Goal: Find specific page/section: Find specific page/section

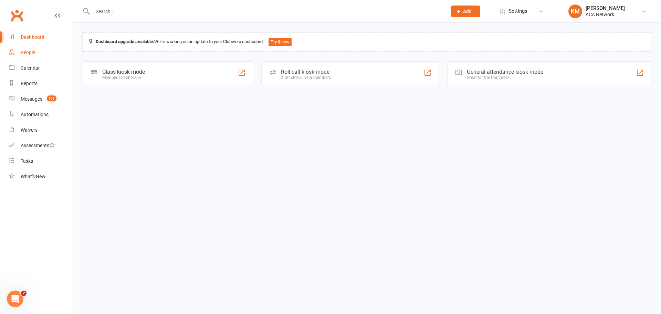
click at [32, 54] on div "People" at bounding box center [28, 53] width 14 height 6
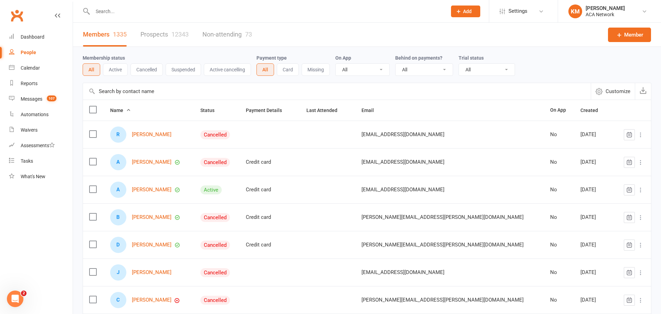
click at [381, 70] on select "All Yes No" at bounding box center [363, 70] width 54 height 12
click at [191, 52] on div "Membership status All Active Cancelled Suspended Active cancelling Payment type…" at bounding box center [367, 65] width 569 height 36
click at [115, 13] on input "text" at bounding box center [266, 12] width 351 height 10
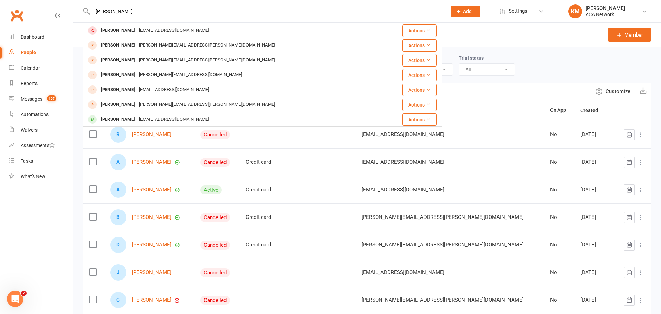
type input "[PERSON_NAME]"
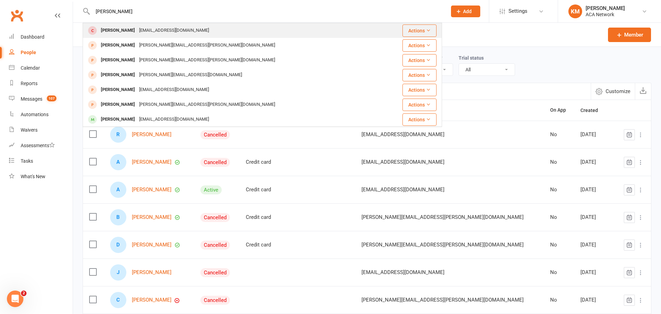
click at [114, 28] on div "[PERSON_NAME]" at bounding box center [118, 30] width 38 height 10
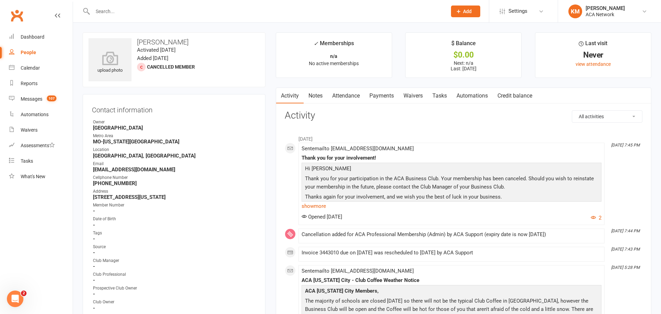
click at [302, 146] on span at bounding box center [302, 146] width 0 height 0
click at [116, 11] on input "text" at bounding box center [266, 12] width 351 height 10
click at [116, 12] on input "text" at bounding box center [266, 12] width 351 height 10
type input "[PERSON_NAME]"
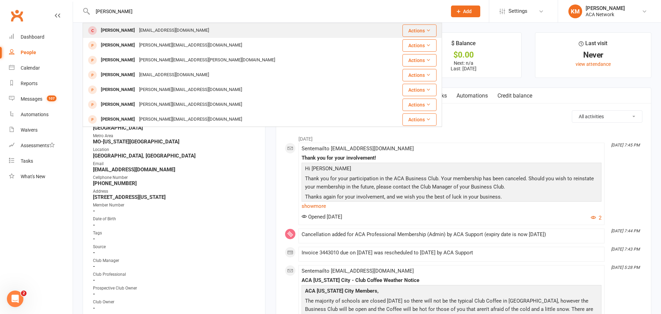
type input "[PERSON_NAME]"
click at [115, 31] on div "[PERSON_NAME]" at bounding box center [118, 30] width 38 height 10
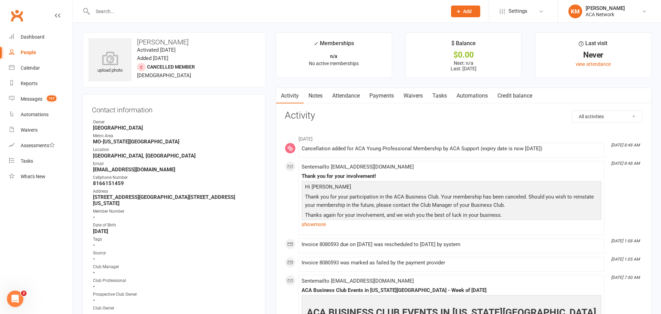
click at [112, 11] on input "text" at bounding box center [266, 12] width 351 height 10
type input "[PERSON_NAME]"
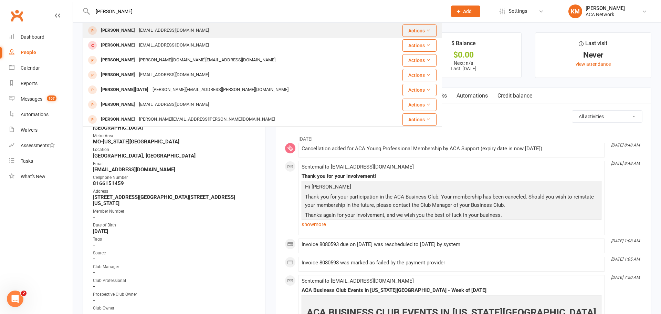
type input "[PERSON_NAME]"
click at [116, 29] on div "[PERSON_NAME]" at bounding box center [118, 30] width 38 height 10
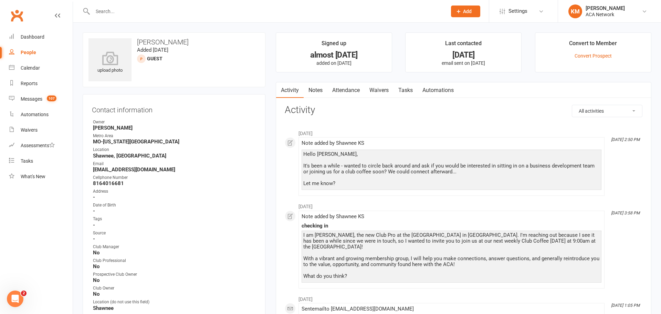
click at [117, 10] on input "text" at bounding box center [266, 12] width 351 height 10
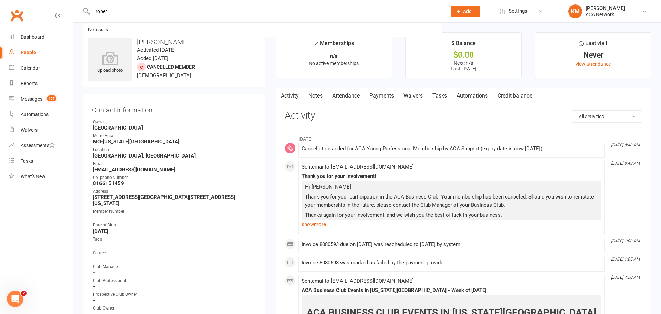
type input "[PERSON_NAME]"
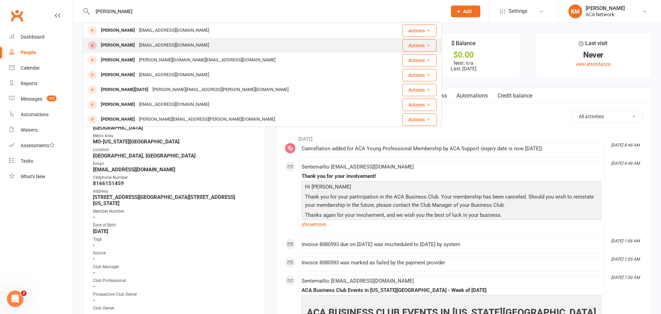
click at [113, 45] on div "[PERSON_NAME]" at bounding box center [118, 45] width 38 height 10
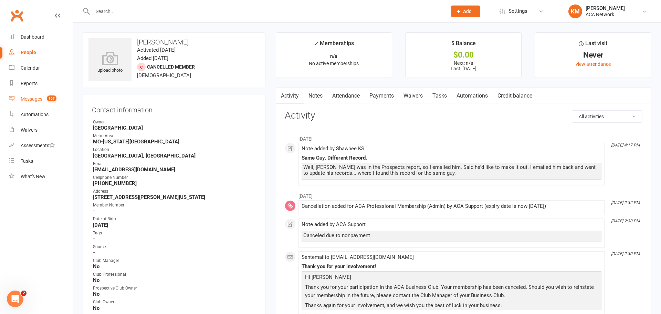
click at [21, 98] on div "Messages" at bounding box center [32, 99] width 22 height 6
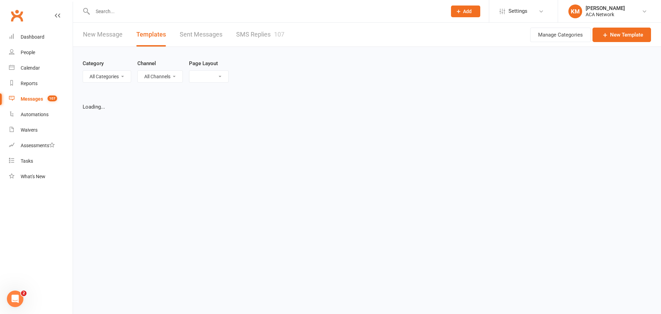
select select "grid"
